Goal: Task Accomplishment & Management: Manage account settings

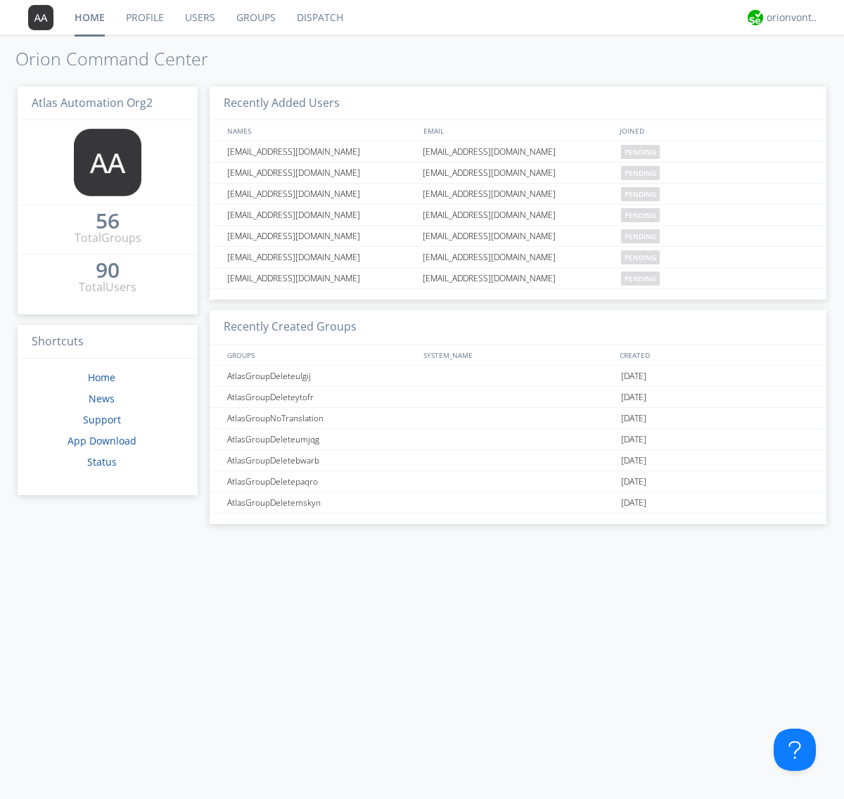
click at [319, 18] on link "Dispatch" at bounding box center [320, 17] width 68 height 35
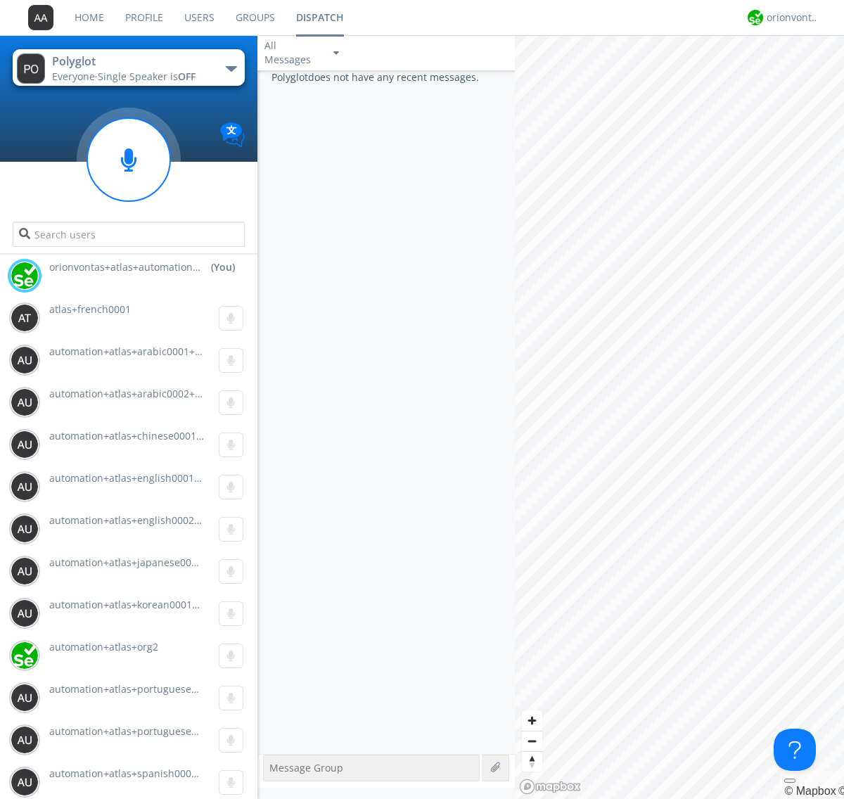
click at [231, 68] on div "button" at bounding box center [231, 69] width 11 height 6
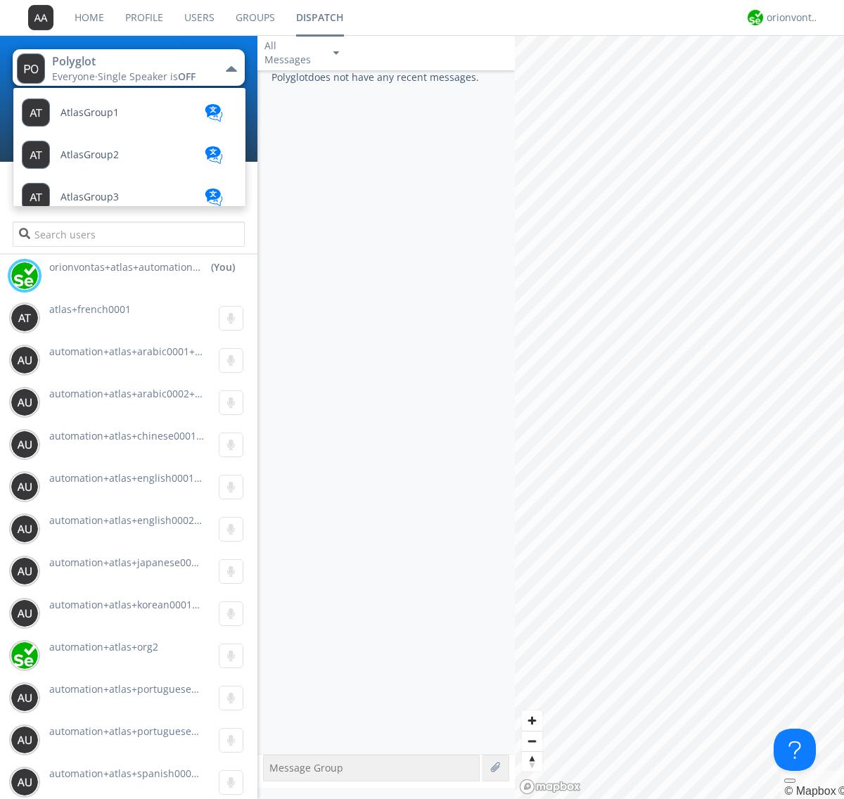
click at [106, 234] on span "AtlasGroupDispatch" at bounding box center [108, 239] width 94 height 11
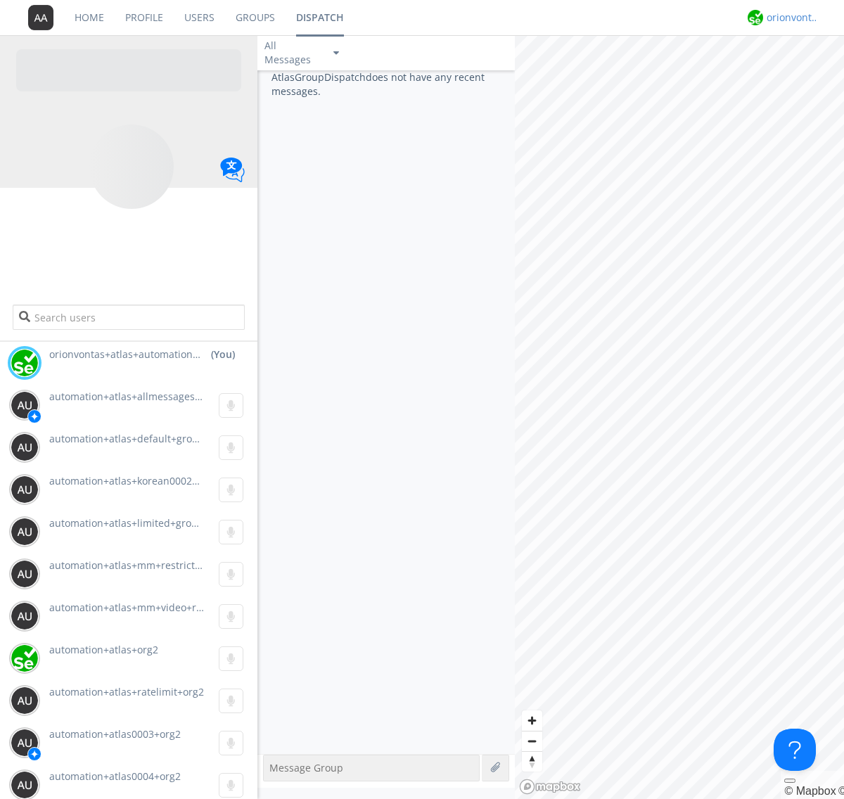
click at [789, 18] on div "orionvontas+atlas+automation+org2" at bounding box center [793, 18] width 53 height 14
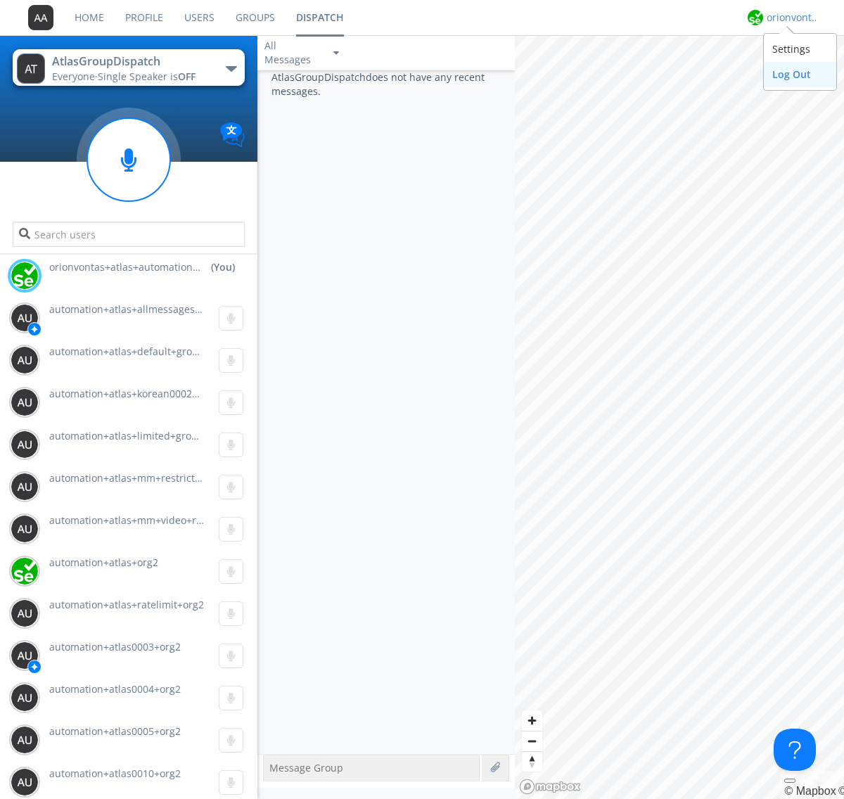
click at [800, 74] on div "Log Out" at bounding box center [800, 74] width 72 height 25
